Goal: Check status: Check status

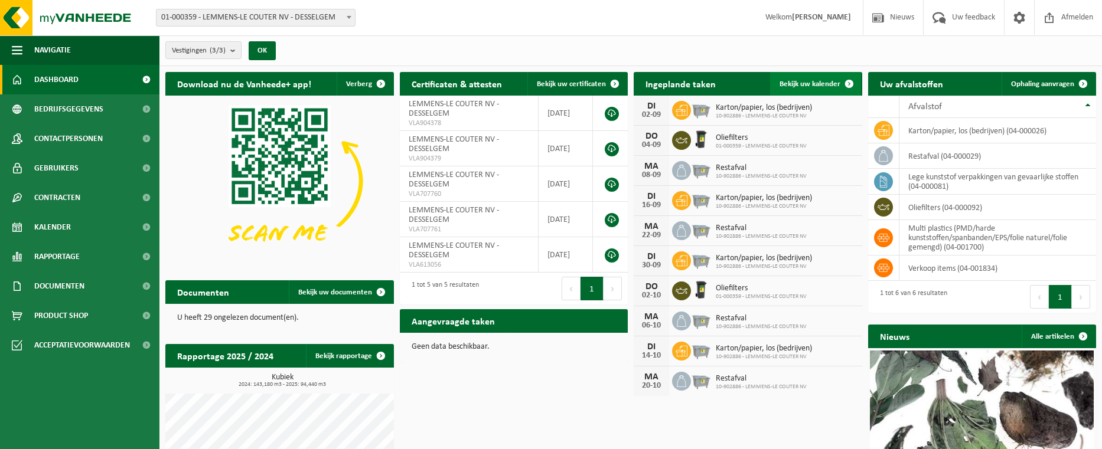
click at [821, 83] on span "Bekijk uw kalender" at bounding box center [810, 84] width 61 height 8
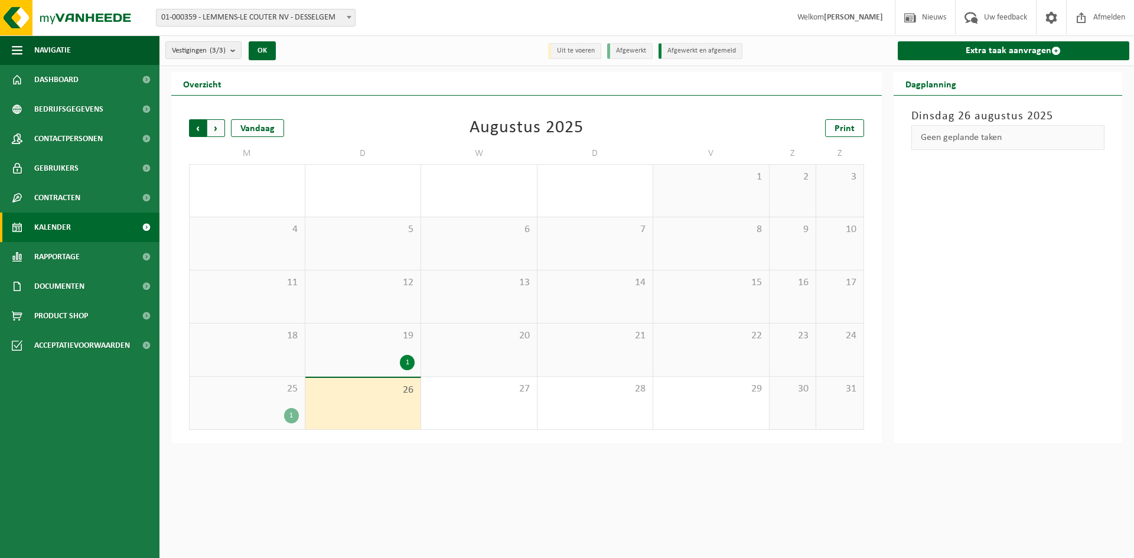
click at [221, 134] on span "Volgende" at bounding box center [216, 128] width 18 height 18
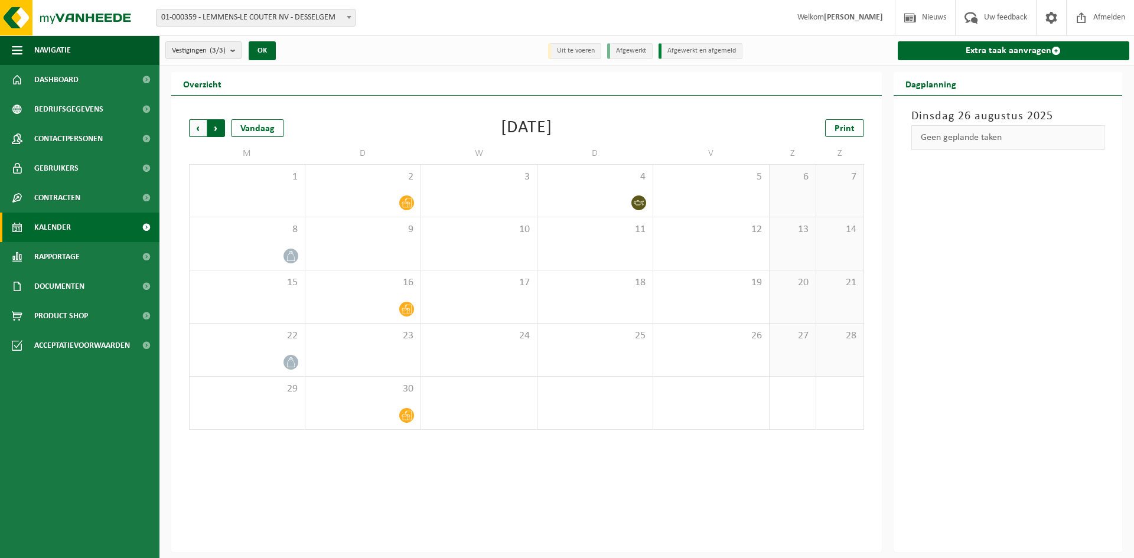
click at [195, 126] on span "Vorige" at bounding box center [198, 128] width 18 height 18
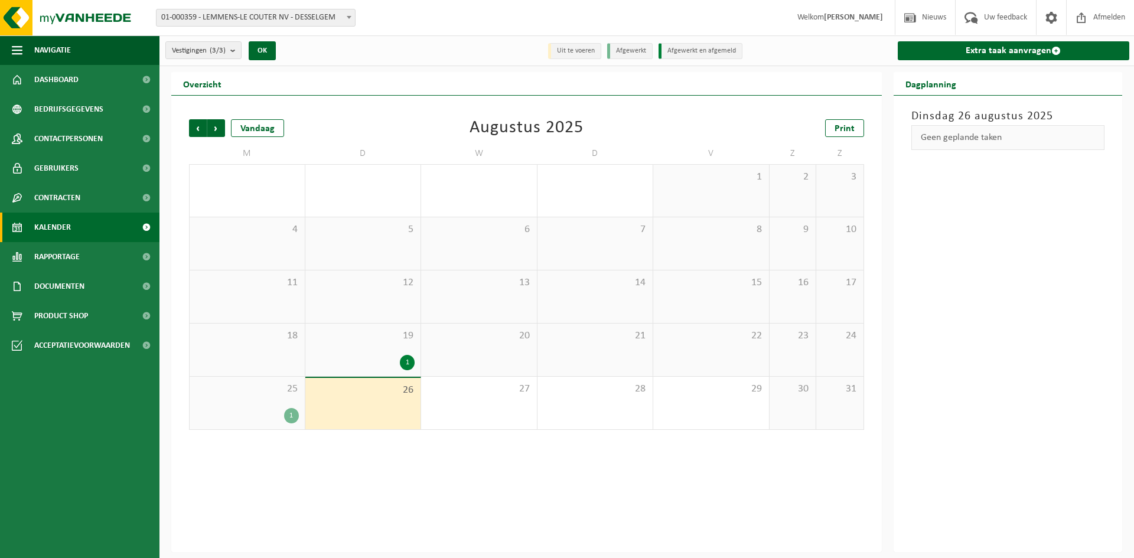
click at [520, 449] on div "Vorige Volgende Vandaag Augustus 2025 Print M D W D V Z Z 28 1 29 2 30 31 1 2 3…" at bounding box center [526, 324] width 711 height 457
click at [220, 130] on span "Volgende" at bounding box center [216, 128] width 18 height 18
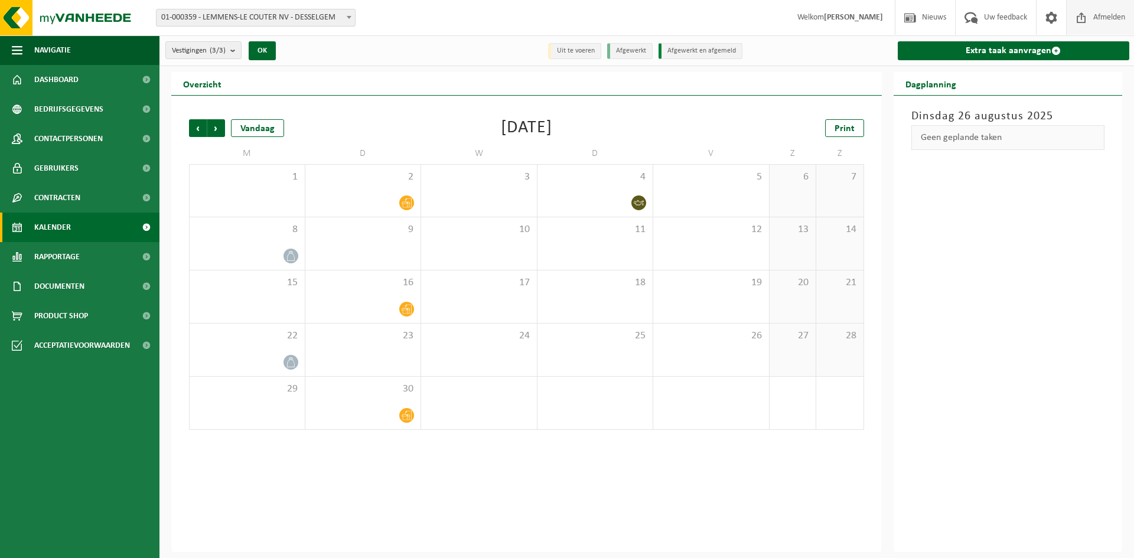
click at [1099, 17] on span "Afmelden" at bounding box center [1109, 17] width 38 height 35
